Goal: Task Accomplishment & Management: Use online tool/utility

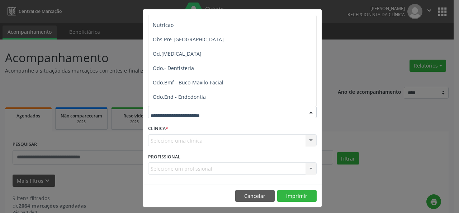
scroll to position [724, 0]
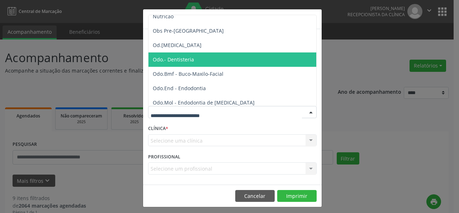
click at [303, 63] on span "Odo.- Dentisteria" at bounding box center [233, 59] width 169 height 14
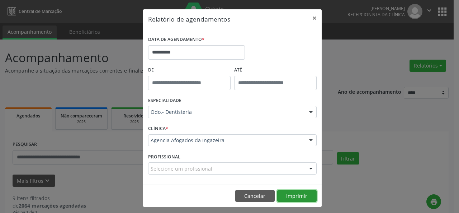
click at [297, 192] on button "Imprimir" at bounding box center [296, 196] width 39 height 12
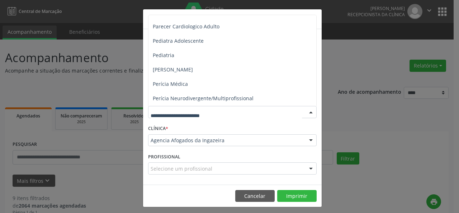
scroll to position [1076, 0]
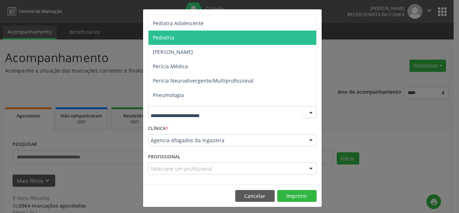
click at [178, 33] on span "Pediatria" at bounding box center [233, 38] width 169 height 14
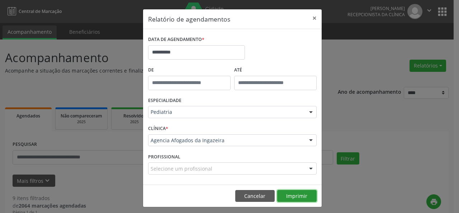
click at [287, 196] on button "Imprimir" at bounding box center [296, 196] width 39 height 12
click at [313, 18] on button "×" at bounding box center [315, 18] width 14 height 18
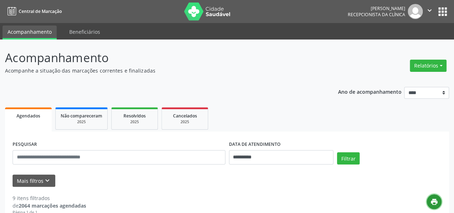
click at [434, 204] on icon "print" at bounding box center [434, 202] width 8 height 8
click at [422, 62] on button "Relatórios" at bounding box center [428, 66] width 37 height 12
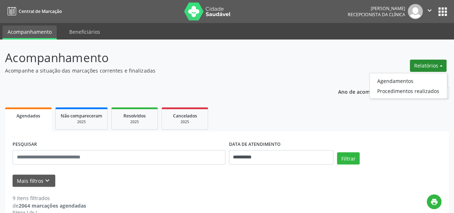
click at [398, 75] on ul "Agendamentos Procedimentos realizados" at bounding box center [408, 86] width 78 height 26
click at [396, 80] on link "Agendamentos" at bounding box center [408, 81] width 77 height 10
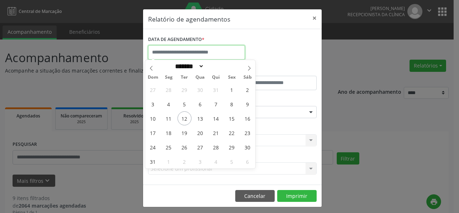
click at [232, 46] on input "text" at bounding box center [196, 52] width 97 height 14
click at [179, 117] on span "12" at bounding box center [185, 118] width 14 height 14
type input "**********"
click at [179, 117] on span "12" at bounding box center [185, 118] width 14 height 14
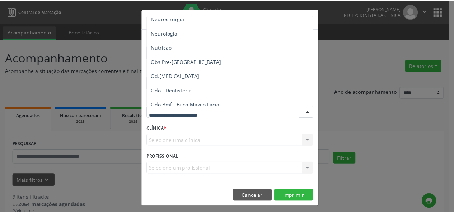
scroll to position [711, 0]
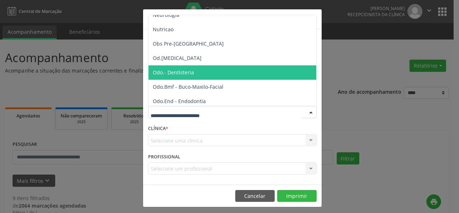
click at [186, 69] on span "Odo.- Dentisteria" at bounding box center [173, 72] width 41 height 7
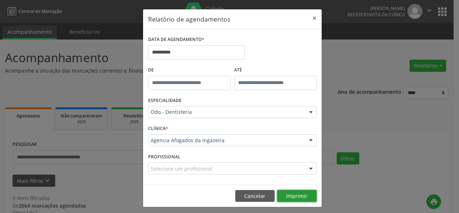
click at [287, 197] on button "Imprimir" at bounding box center [296, 196] width 39 height 12
click at [249, 195] on button "Cancelar" at bounding box center [254, 196] width 39 height 12
